Goal: Task Accomplishment & Management: Manage account settings

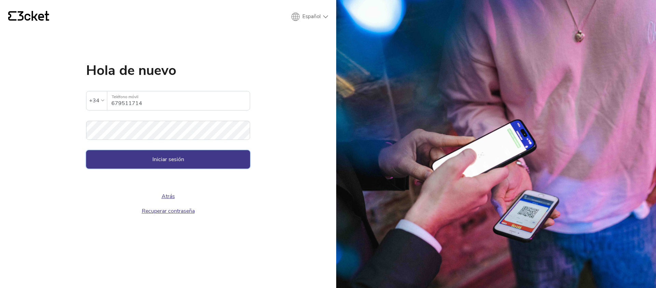
click at [180, 162] on button "Iniciar sesión" at bounding box center [168, 159] width 164 height 18
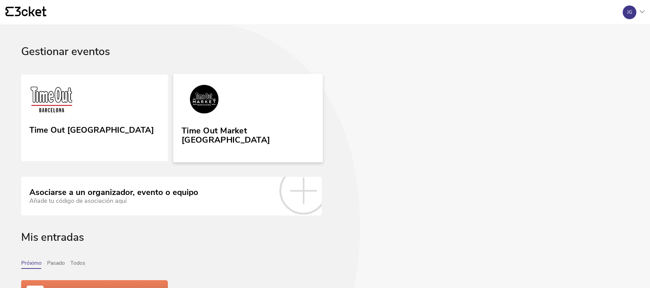
click at [231, 132] on div "Time Out Market [GEOGRAPHIC_DATA]" at bounding box center [248, 134] width 133 height 22
